Goal: Information Seeking & Learning: Learn about a topic

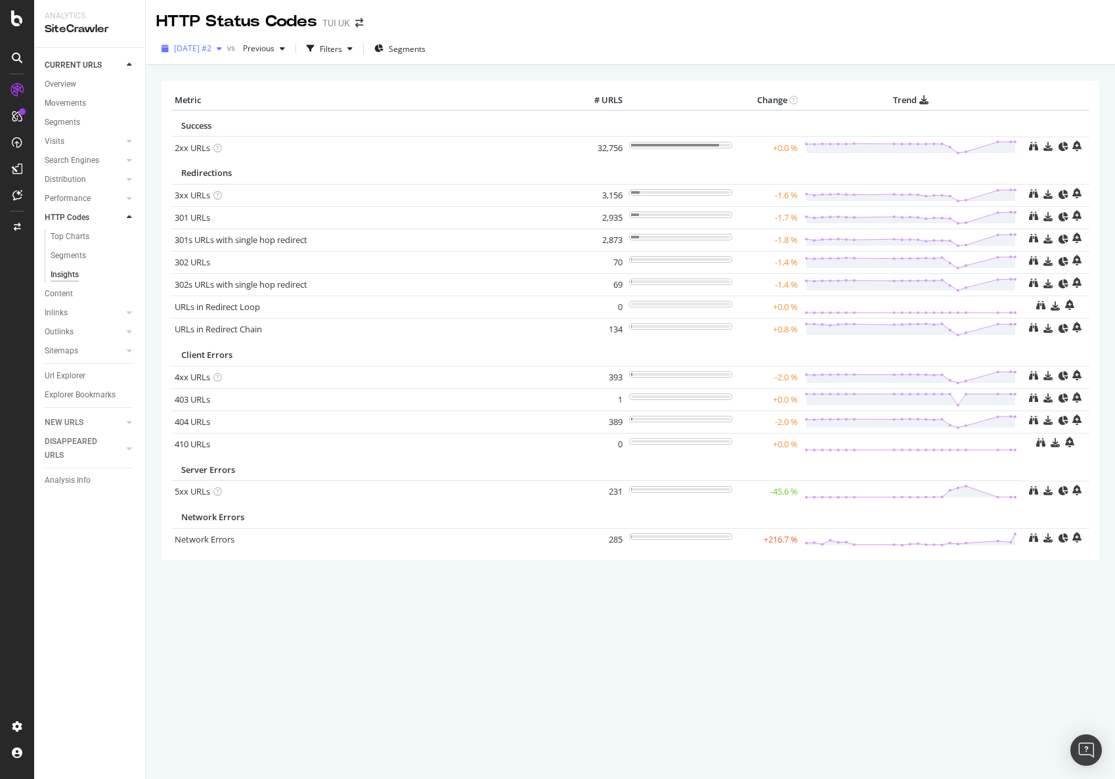
click at [227, 50] on div "button" at bounding box center [219, 49] width 16 height 8
click at [227, 42] on div "2025 Oct. 1st #2" at bounding box center [191, 49] width 71 height 20
click at [222, 49] on icon "button" at bounding box center [219, 49] width 5 height 8
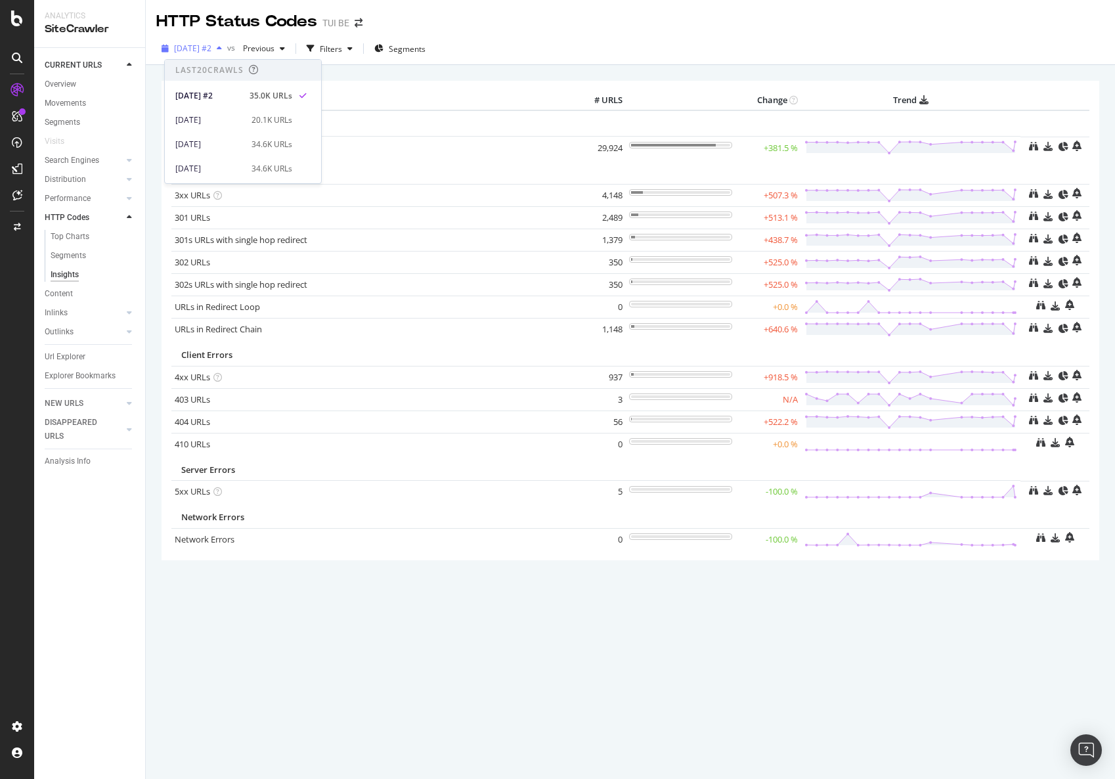
click at [222, 49] on icon "button" at bounding box center [219, 49] width 5 height 8
click at [1034, 376] on icon at bounding box center [1033, 375] width 9 height 9
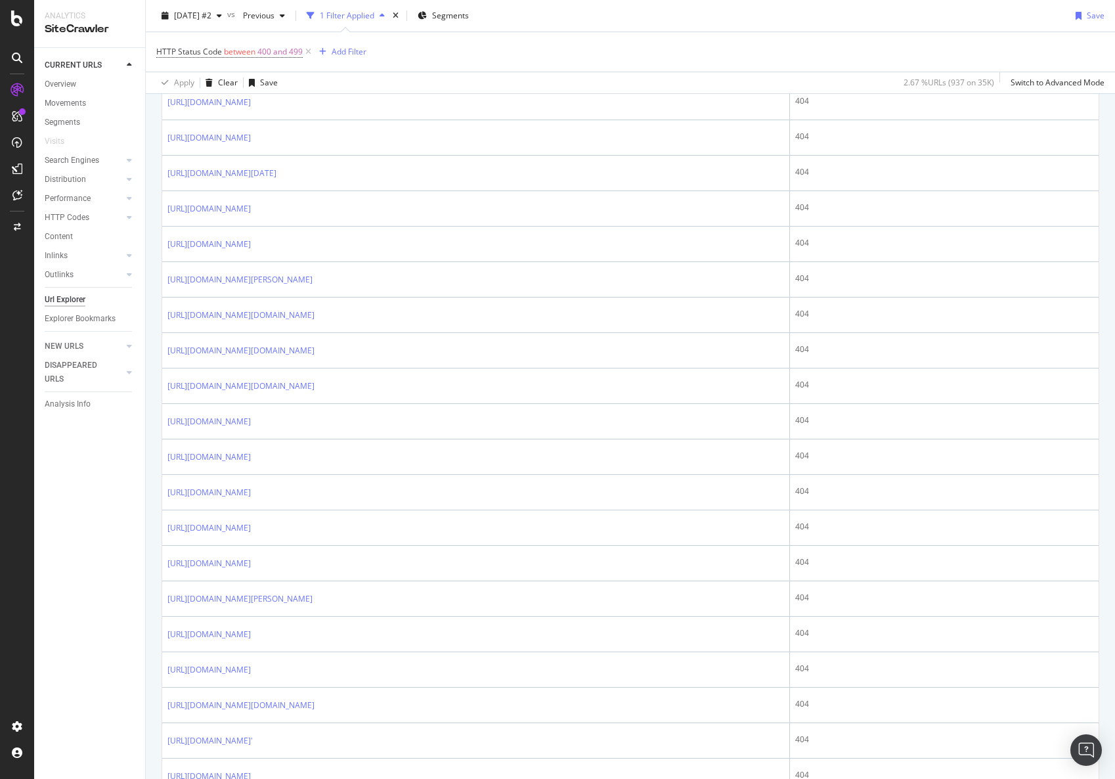
scroll to position [540, 0]
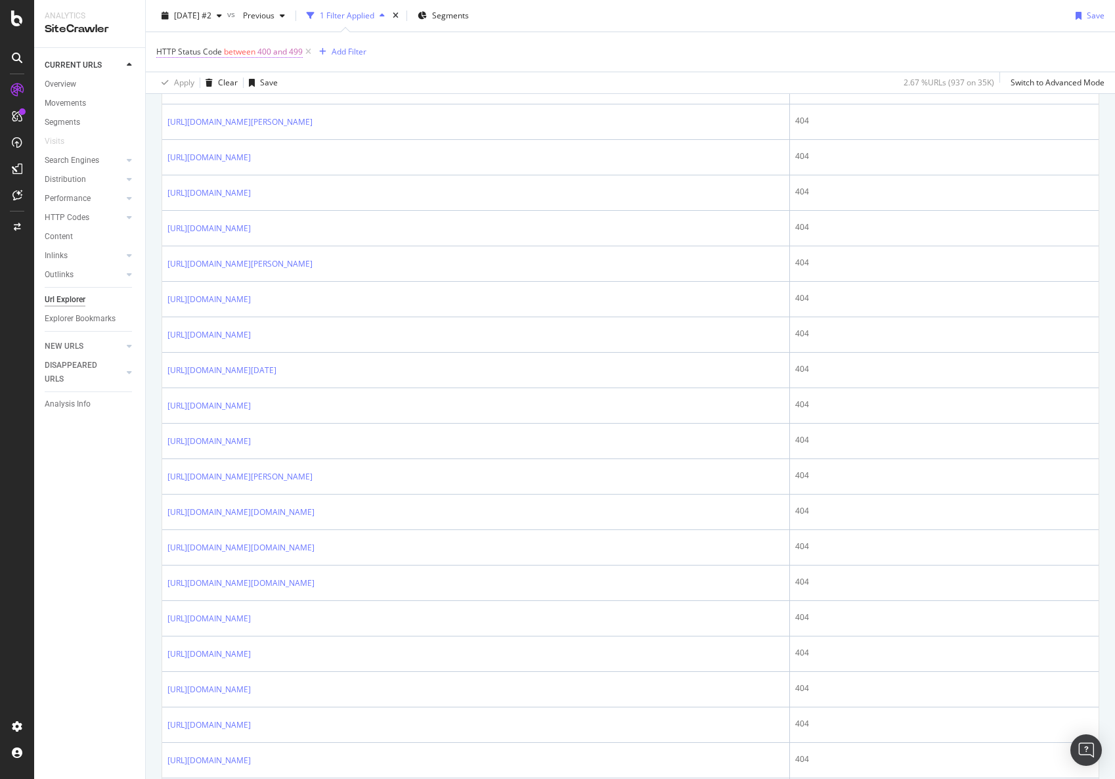
click at [267, 57] on span "400 and 499" at bounding box center [279, 52] width 45 height 18
click at [202, 161] on input "499" at bounding box center [239, 164] width 144 height 21
type input "403"
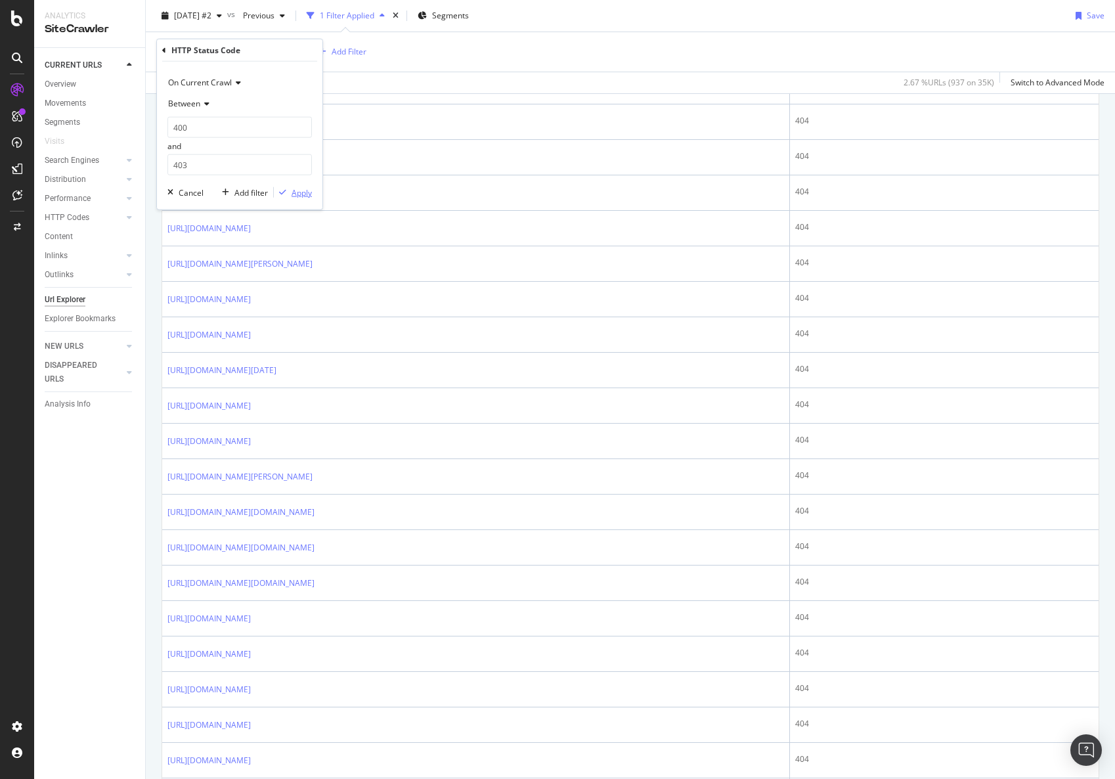
click at [305, 187] on div "Apply" at bounding box center [302, 192] width 20 height 11
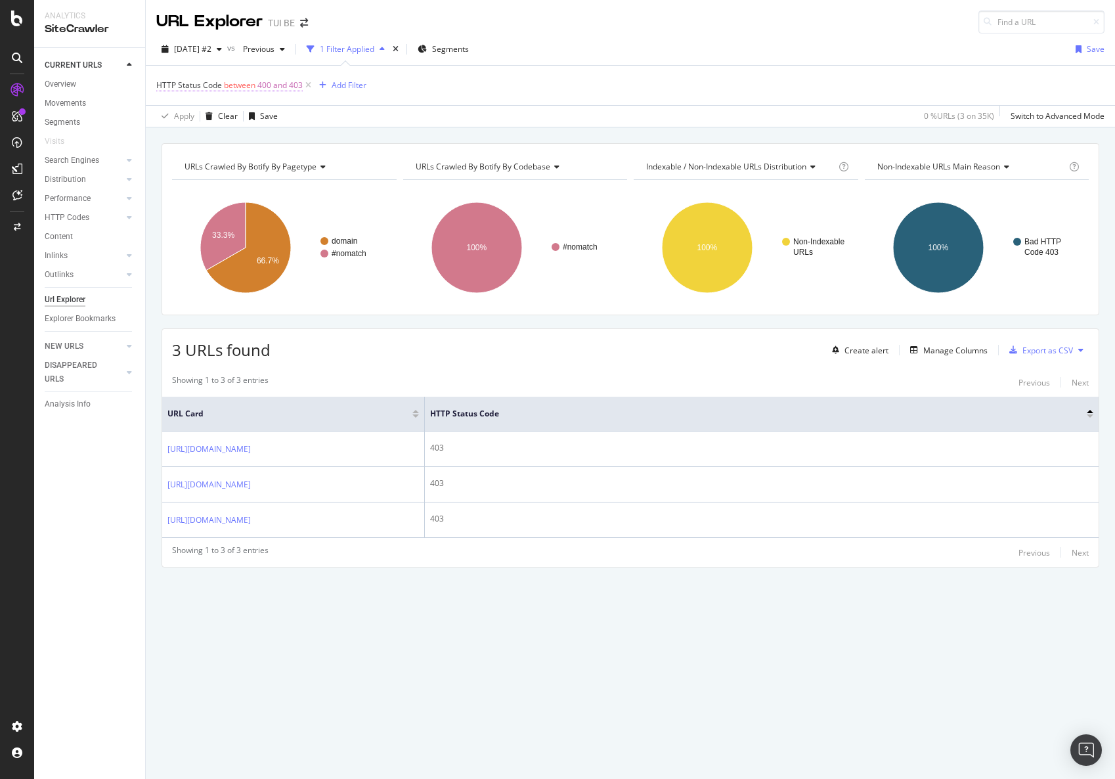
click at [252, 85] on span "between" at bounding box center [240, 84] width 32 height 11
click at [204, 152] on input "400" at bounding box center [239, 160] width 144 height 21
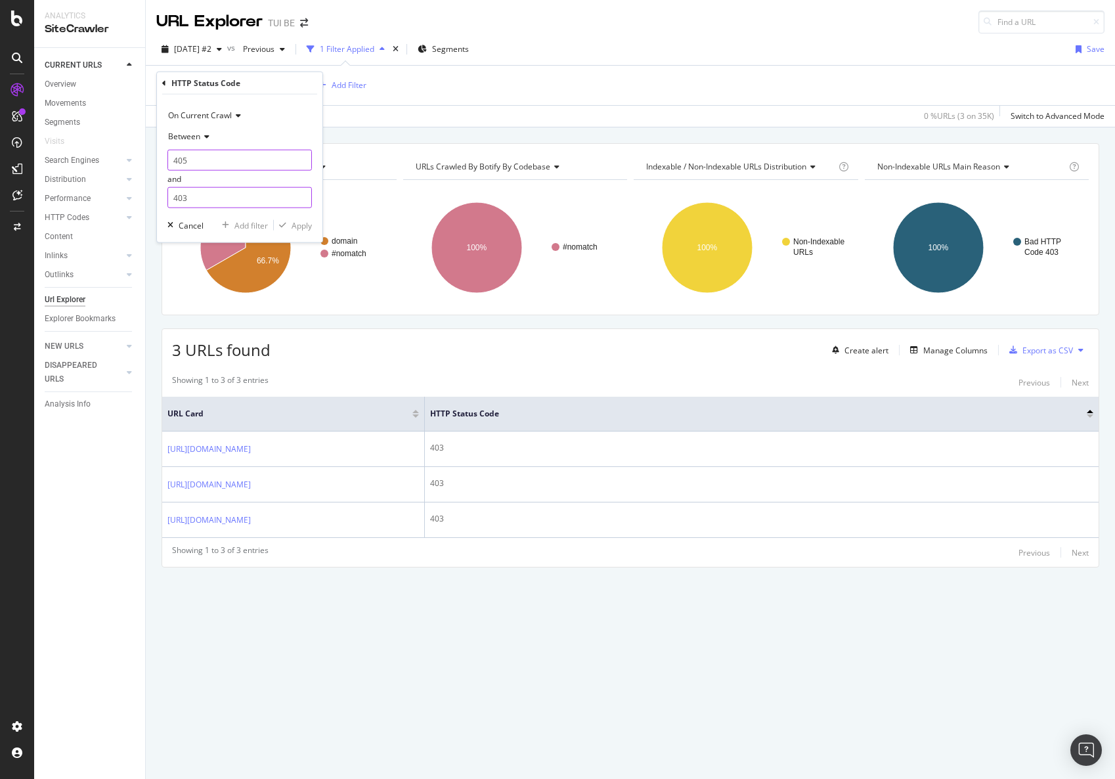
type input "405"
click at [187, 201] on input "403" at bounding box center [239, 197] width 144 height 21
type input "499"
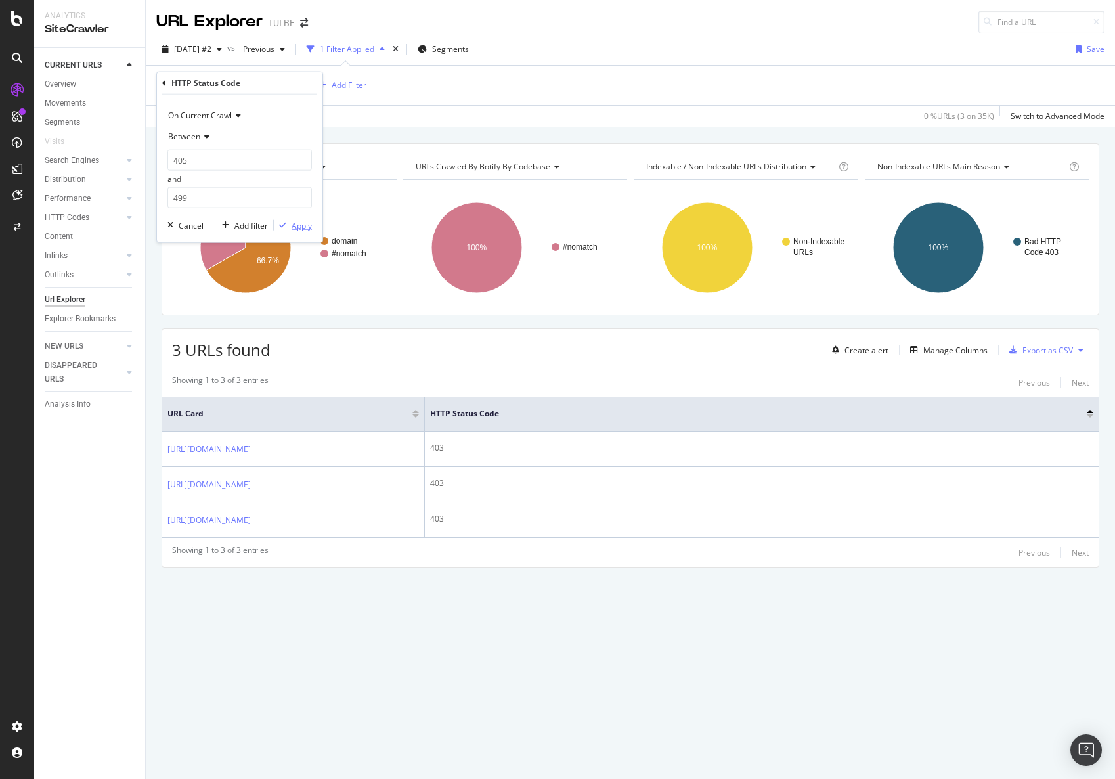
click at [303, 225] on div "Apply" at bounding box center [302, 224] width 20 height 11
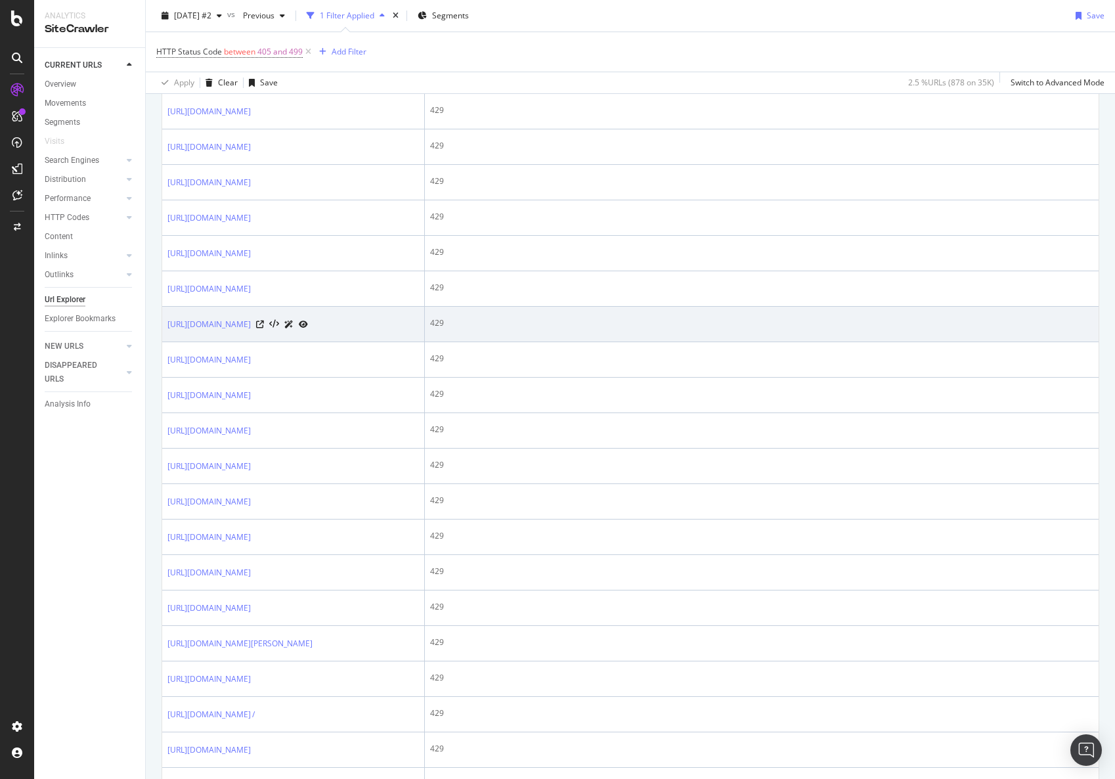
scroll to position [788, 0]
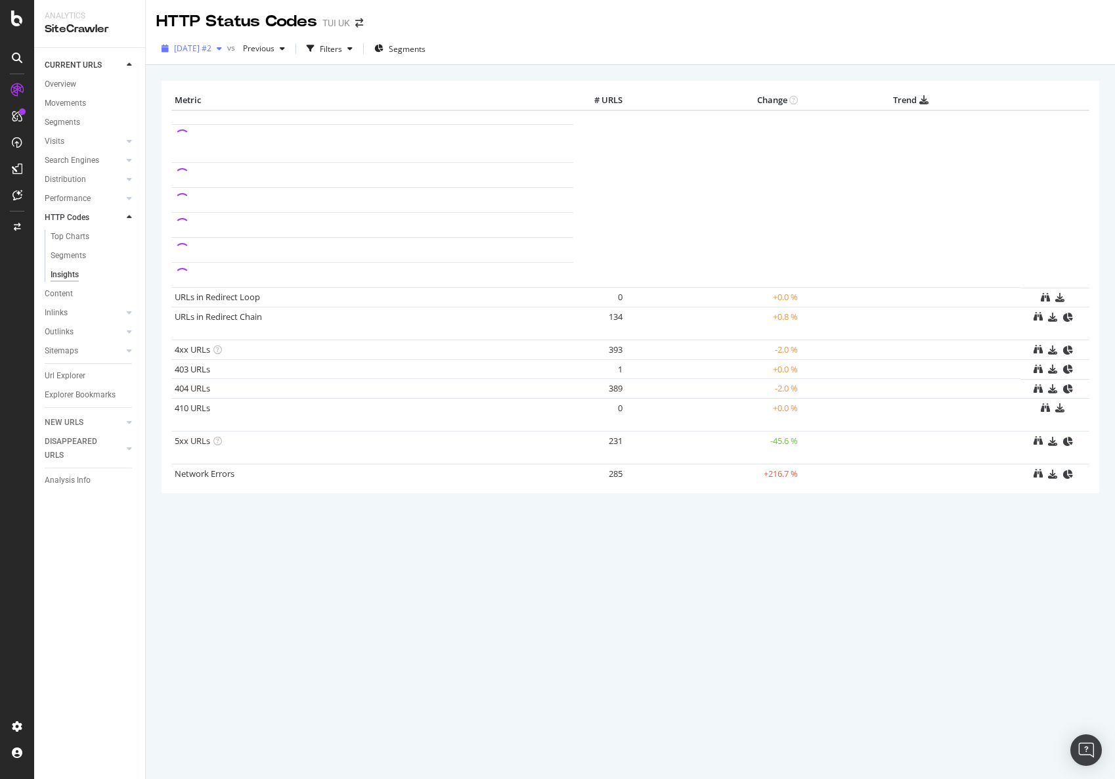
click at [211, 53] on span "2025 Oct. 1st #2" at bounding box center [192, 48] width 37 height 11
